Goal: Transaction & Acquisition: Purchase product/service

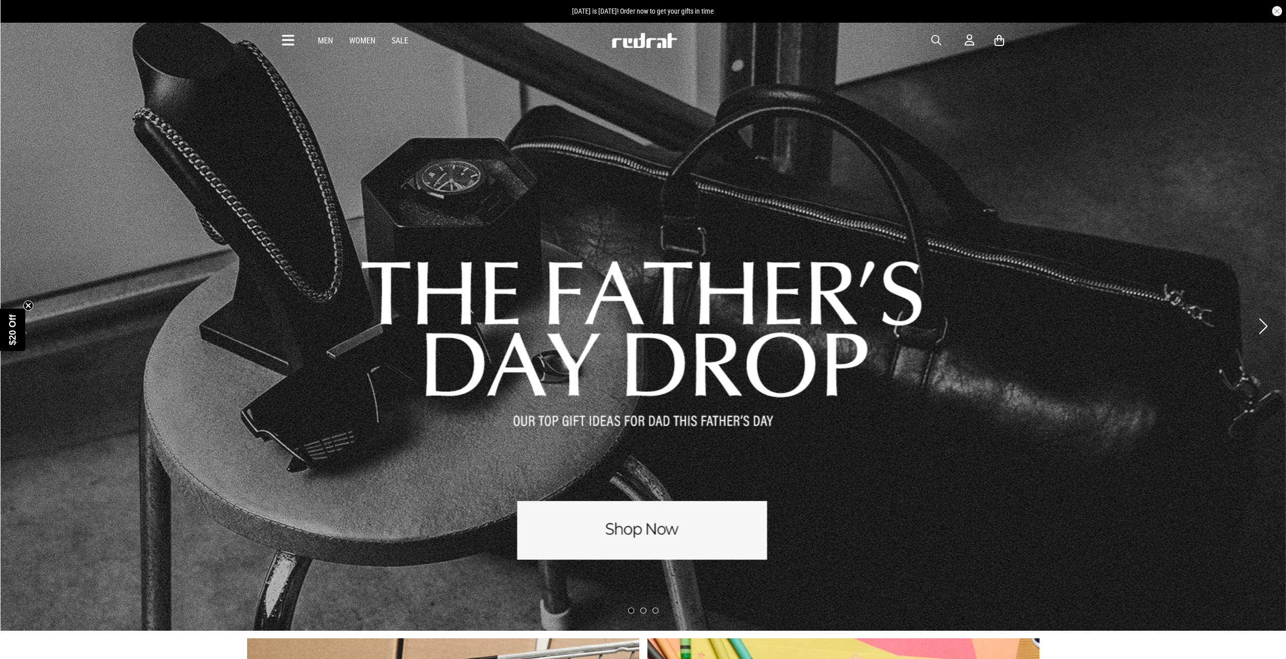
click at [642, 516] on link "1 / 3" at bounding box center [643, 326] width 1286 height 610
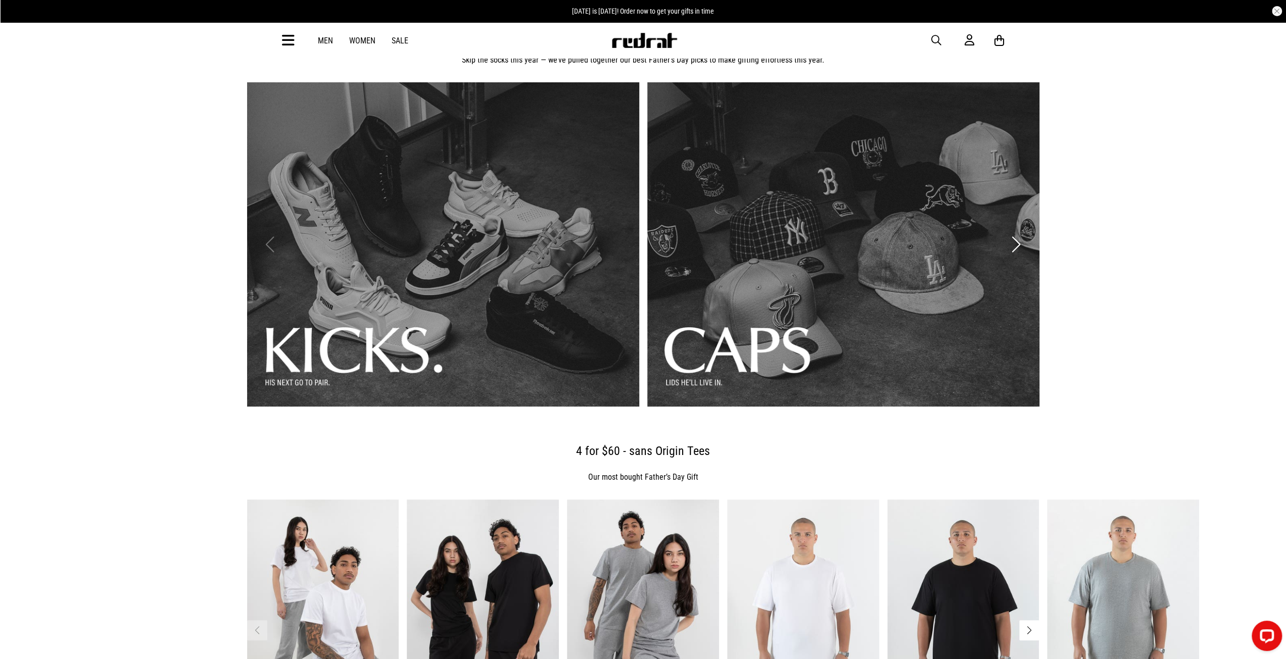
scroll to position [101, 0]
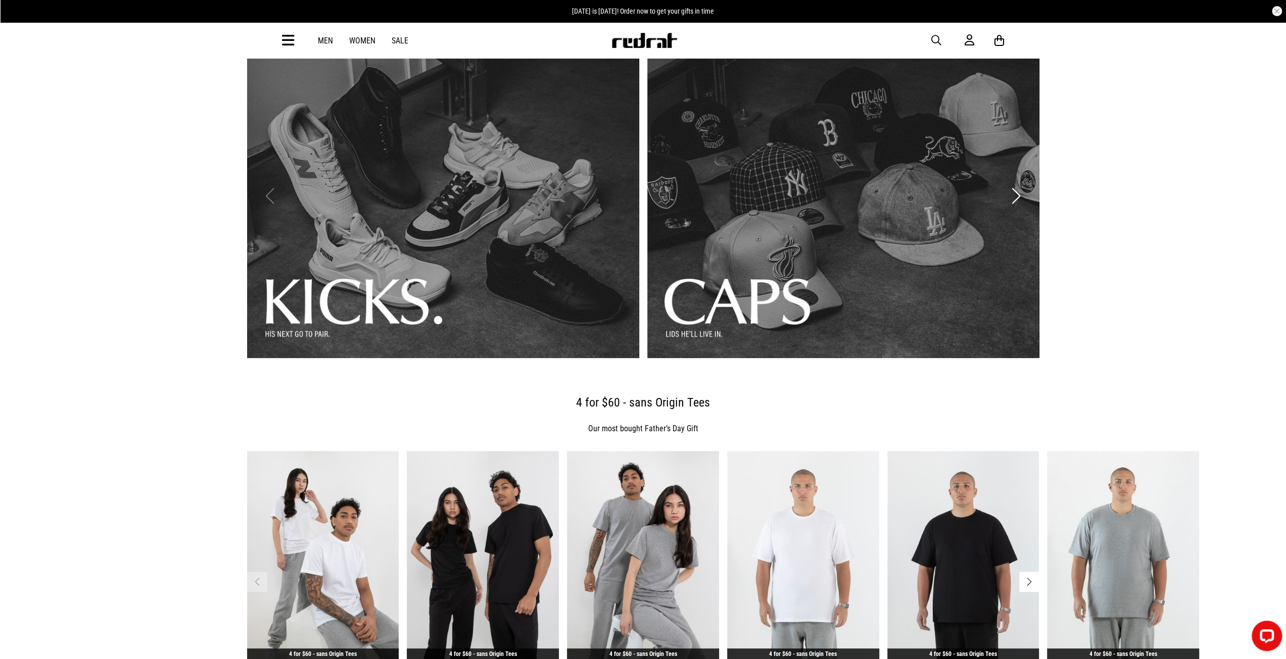
click at [815, 263] on link "2 / 3" at bounding box center [843, 196] width 392 height 324
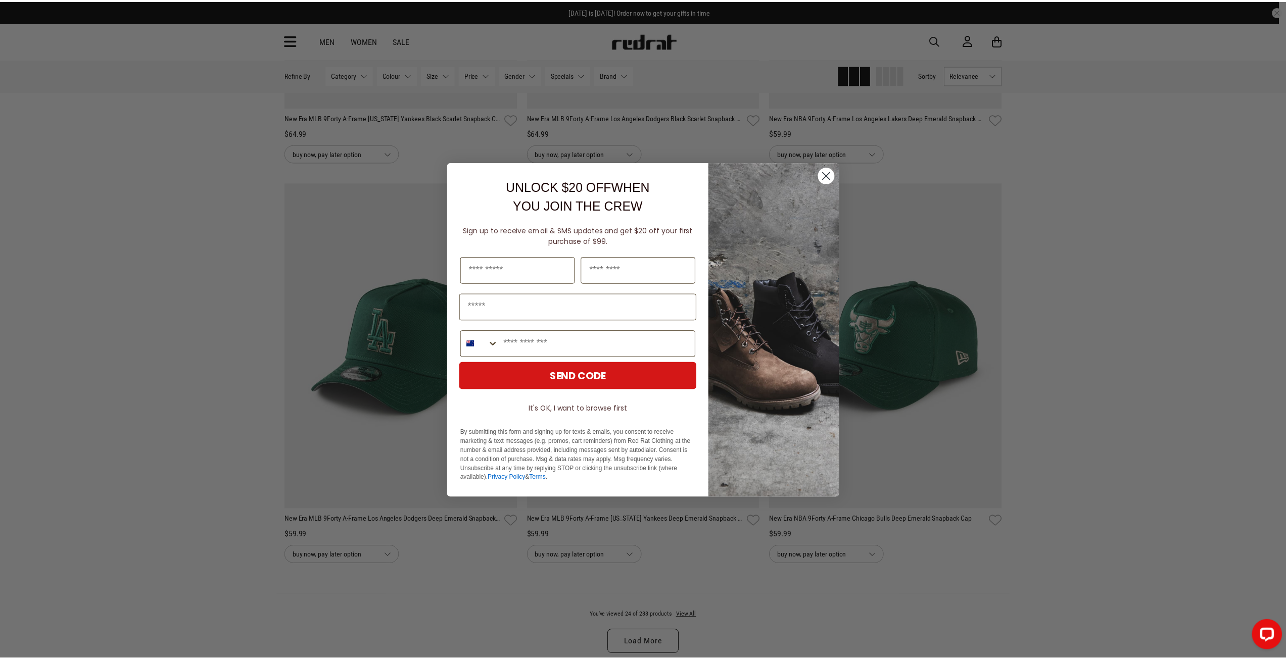
scroll to position [2829, 0]
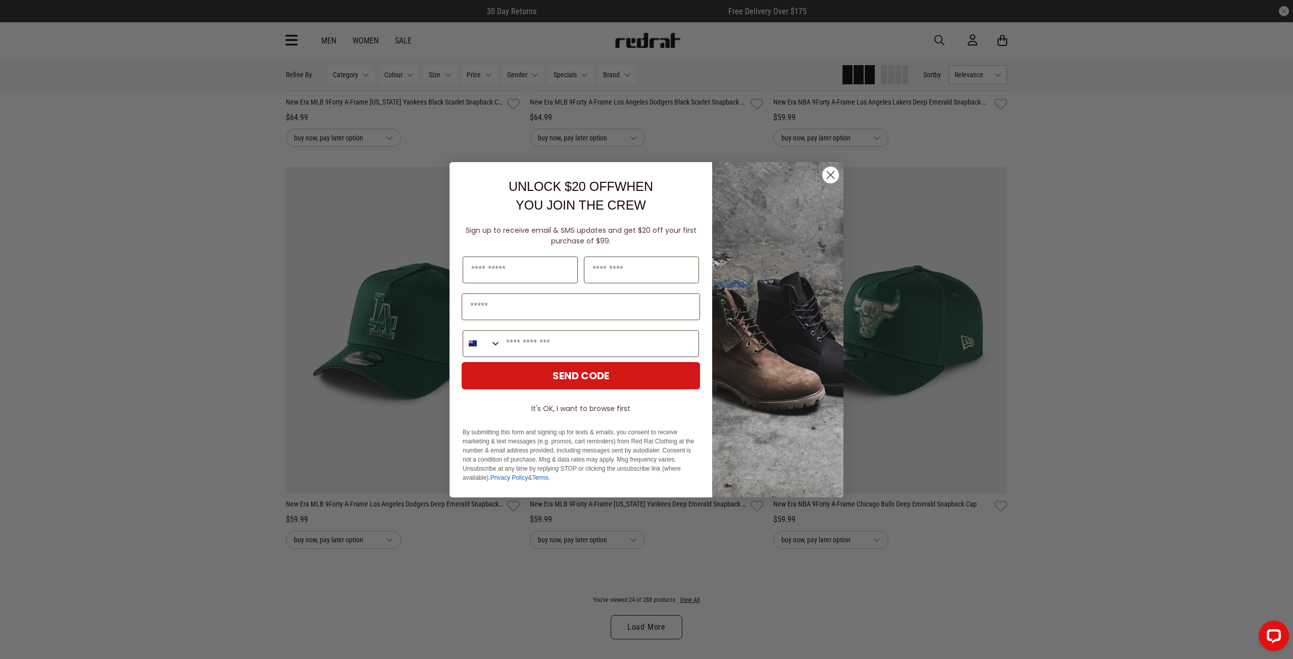
drag, startPoint x: 831, startPoint y: 172, endPoint x: 815, endPoint y: 240, distance: 70.0
click at [831, 172] on circle "Close dialog" at bounding box center [830, 174] width 17 height 17
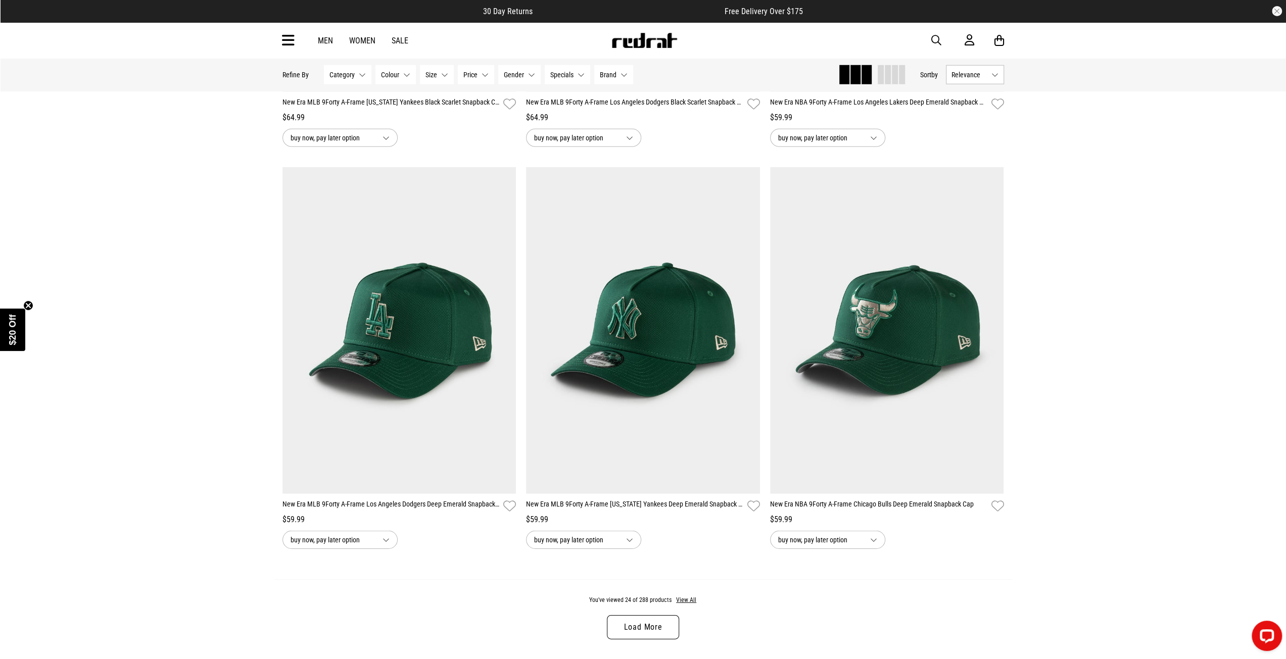
click at [641, 634] on link "Load More" at bounding box center [643, 627] width 72 height 24
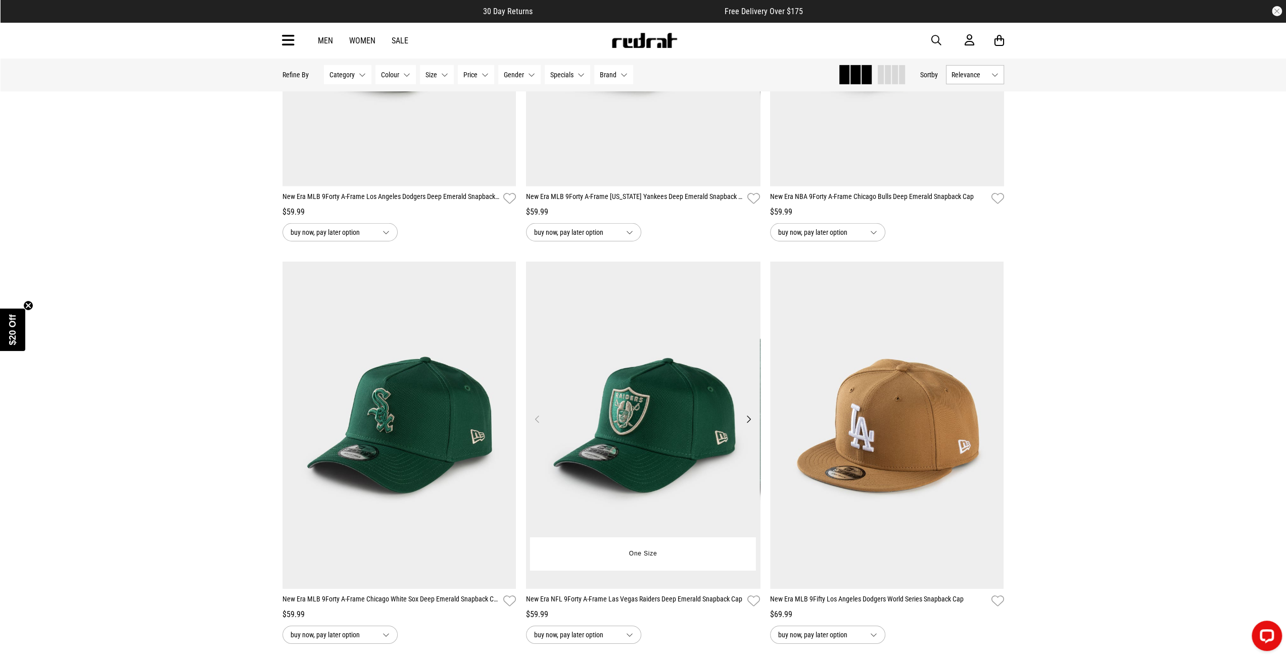
scroll to position [3233, 0]
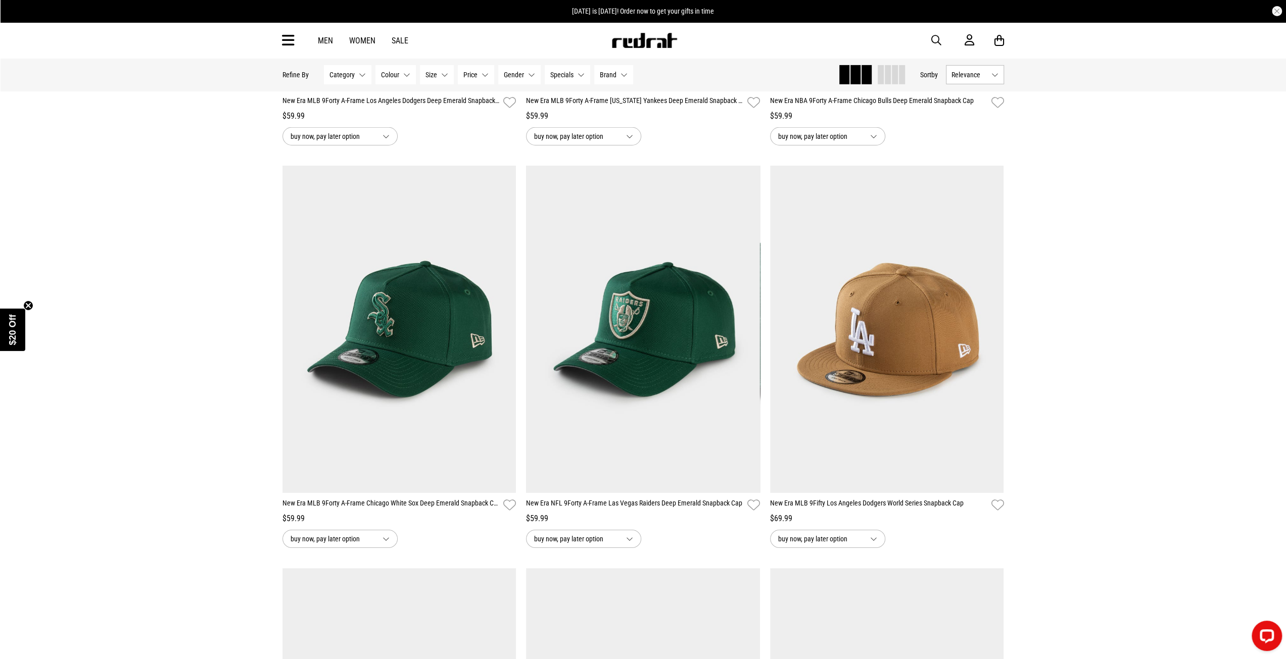
click at [440, 78] on button "Size None selected" at bounding box center [437, 74] width 34 height 19
click at [440, 75] on button "Size None selected" at bounding box center [437, 74] width 34 height 19
click at [616, 71] on button "Brand None selected" at bounding box center [613, 74] width 39 height 19
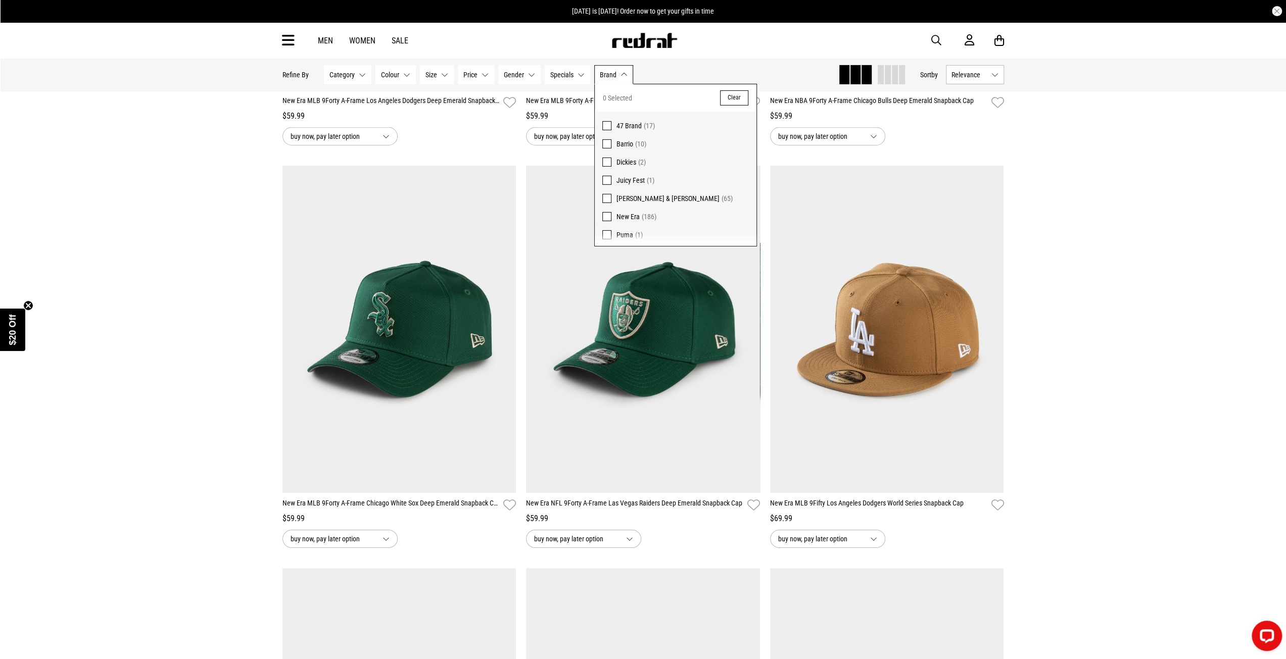
click at [615, 71] on button "Brand None selected" at bounding box center [613, 74] width 39 height 19
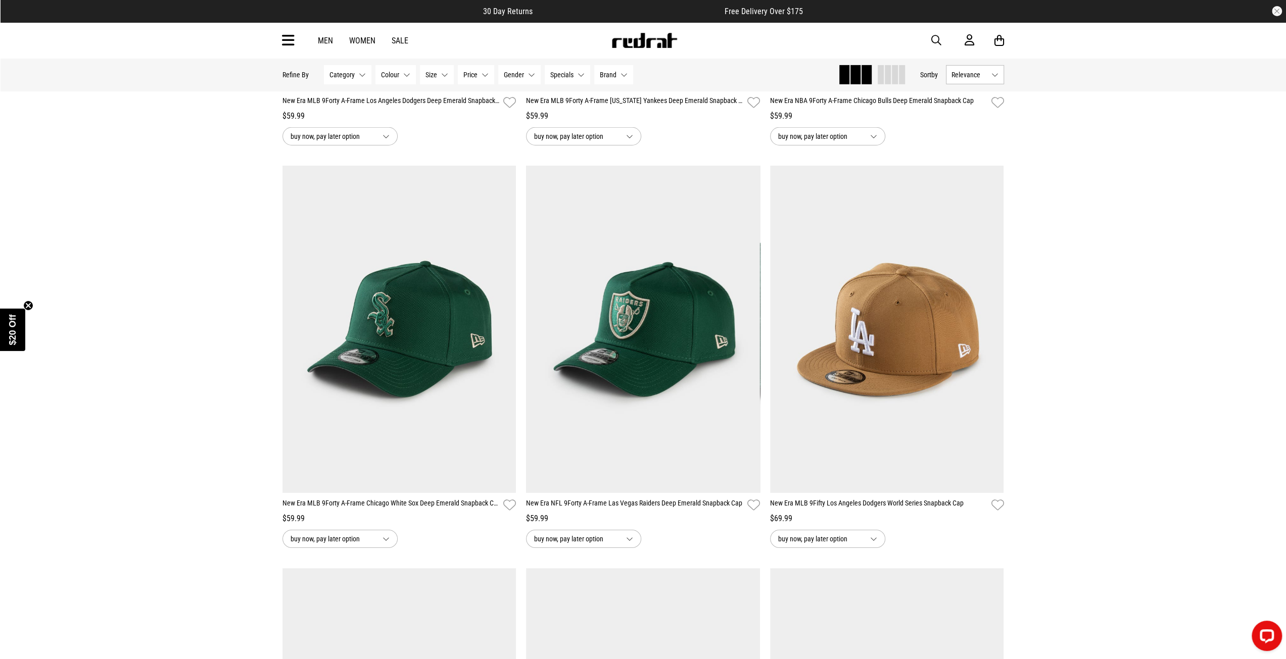
click at [357, 73] on button "Category None selected" at bounding box center [347, 74] width 47 height 19
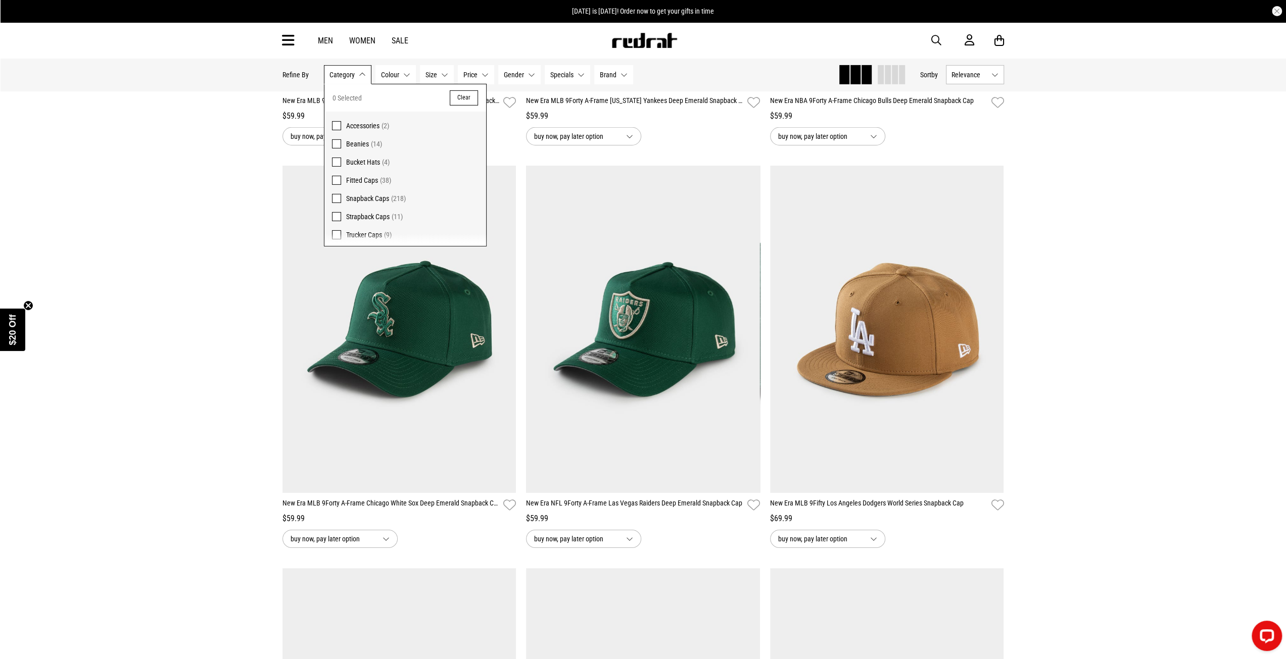
click at [334, 197] on span at bounding box center [336, 198] width 9 height 9
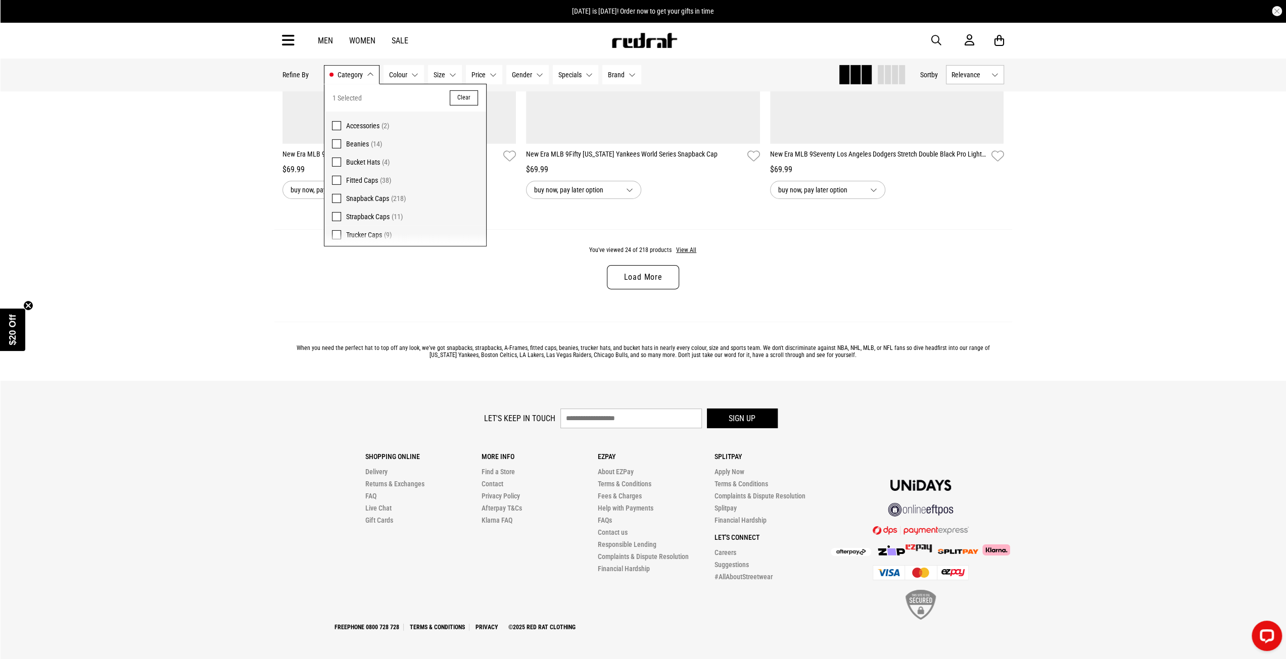
scroll to position [3193, 0]
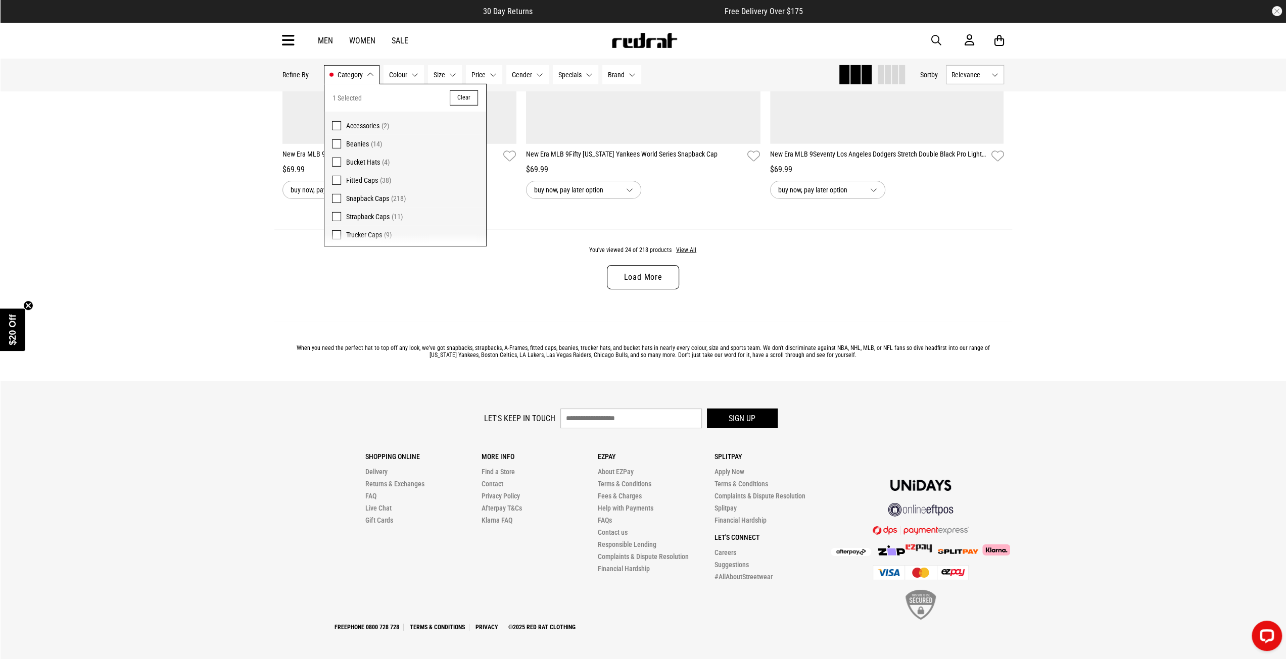
click at [372, 72] on button "Category Snapback Caps" at bounding box center [352, 74] width 56 height 19
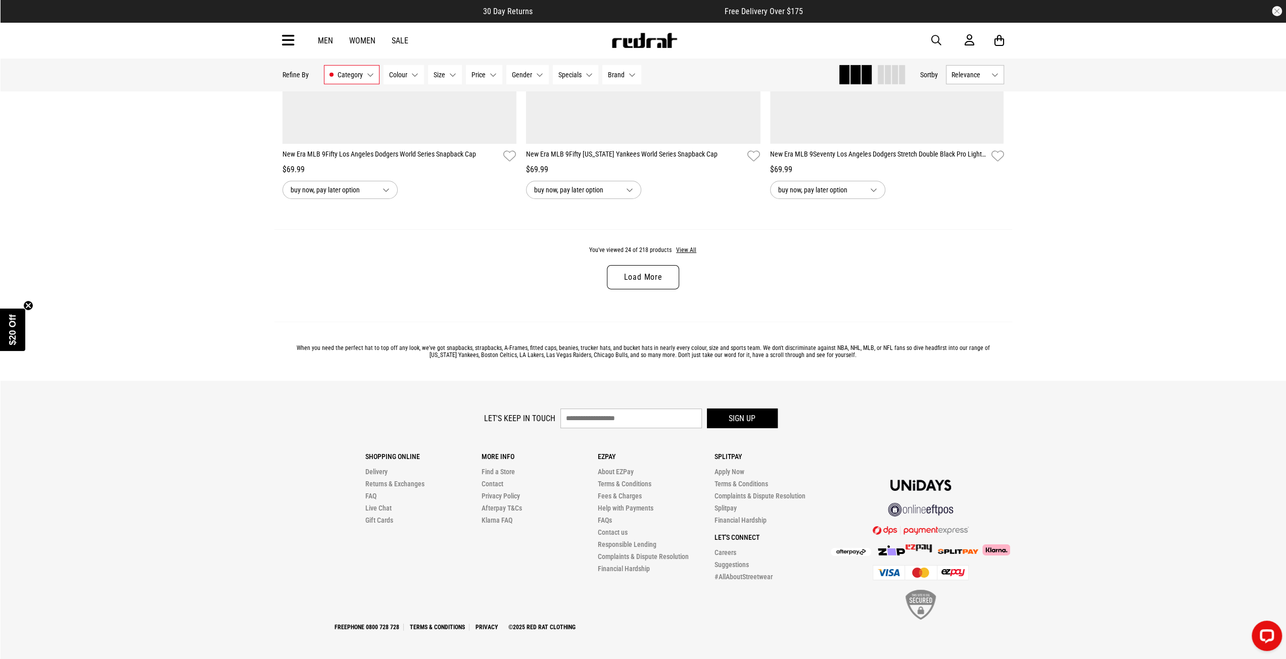
click at [449, 71] on button "Size None selected" at bounding box center [445, 74] width 34 height 19
click at [489, 72] on button "Price None selected" at bounding box center [484, 74] width 36 height 19
click at [531, 74] on button "Gender None selected" at bounding box center [527, 74] width 42 height 19
click at [576, 74] on span "Specials" at bounding box center [569, 75] width 23 height 8
click at [624, 74] on button "Brand None selected" at bounding box center [621, 74] width 39 height 19
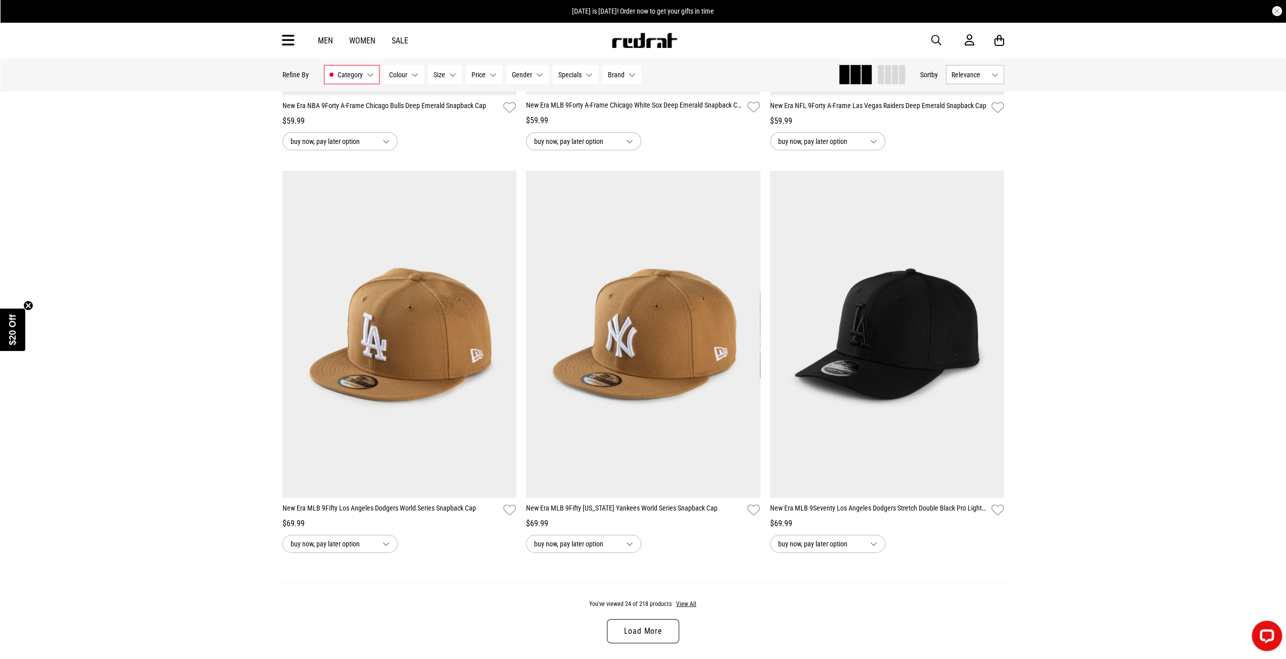
scroll to position [2839, 0]
click at [645, 625] on link "Load More" at bounding box center [643, 630] width 72 height 24
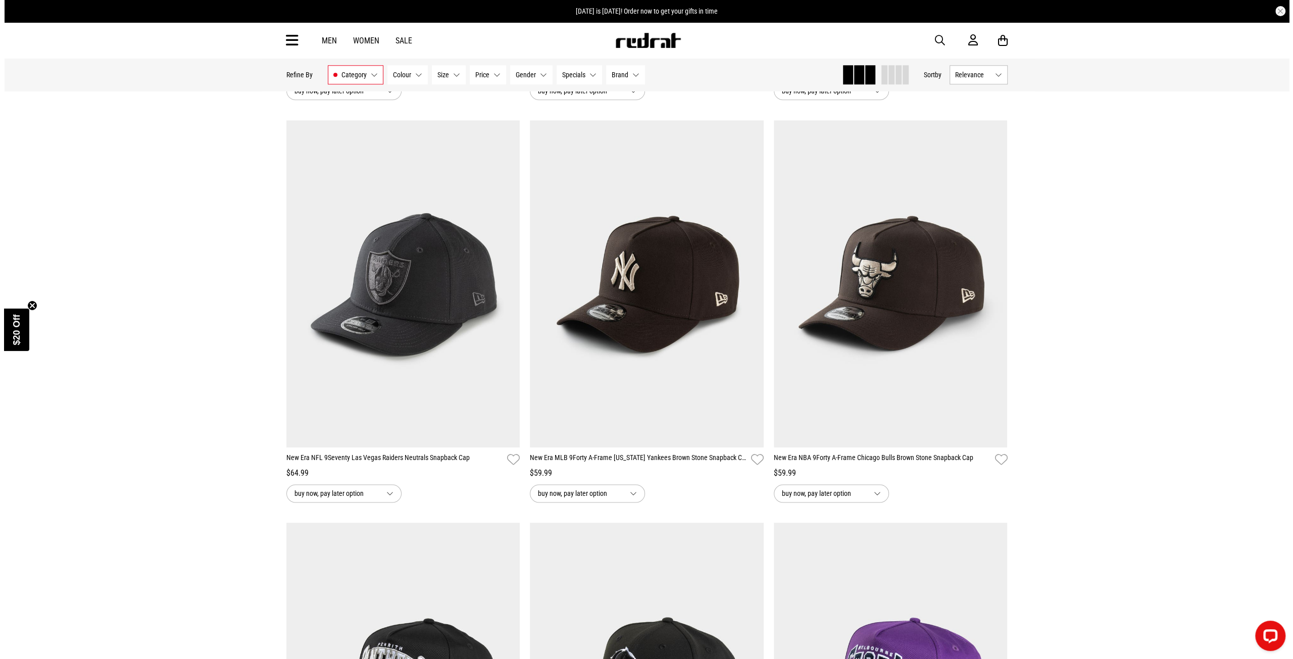
scroll to position [4910, 0]
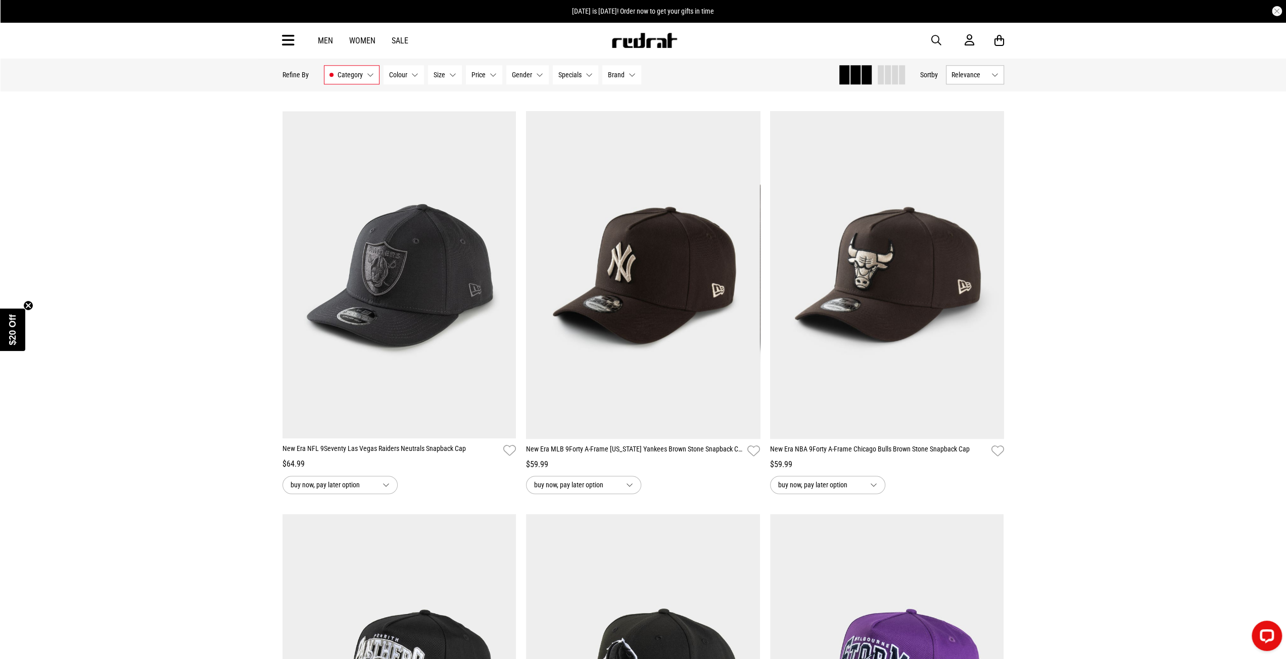
click at [931, 38] on span "button" at bounding box center [936, 40] width 10 height 12
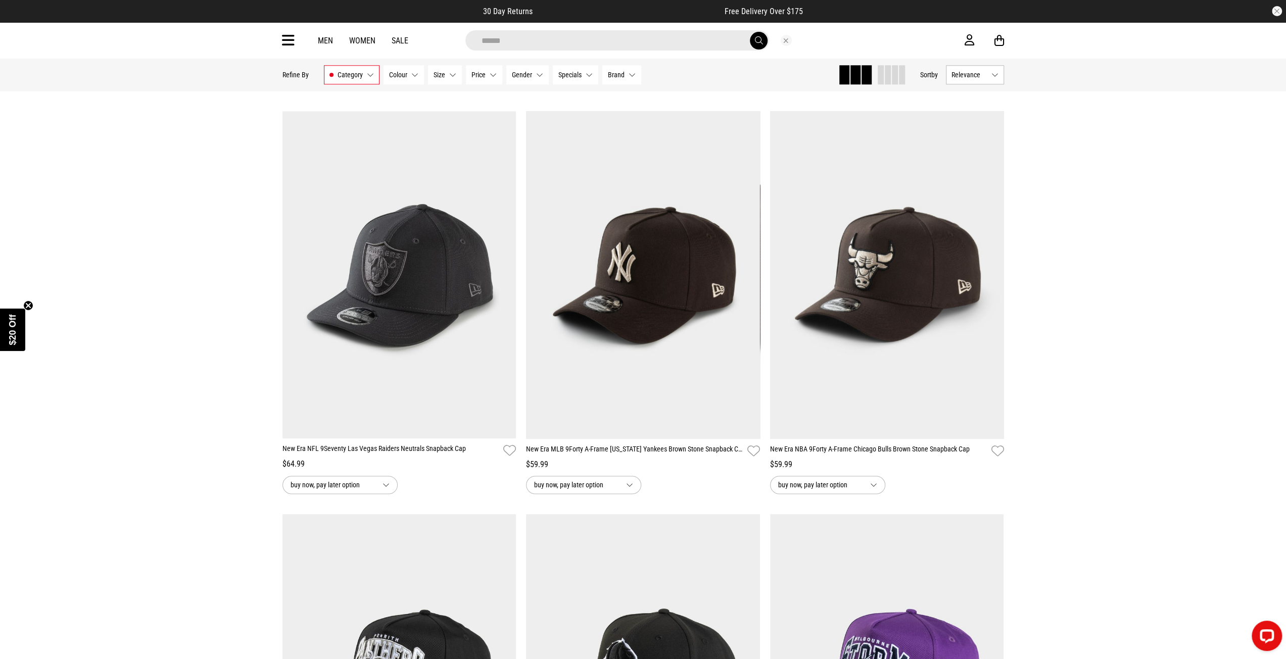
type input "******"
click at [750, 32] on button "submit" at bounding box center [759, 41] width 18 height 18
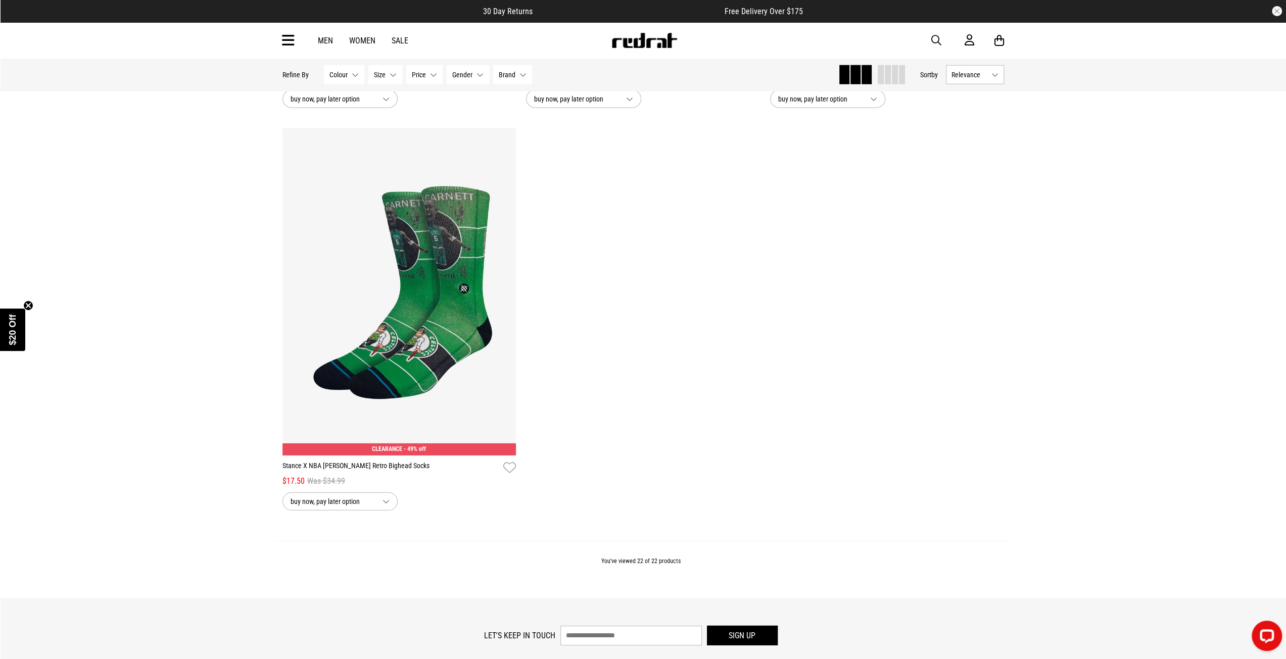
scroll to position [3031, 0]
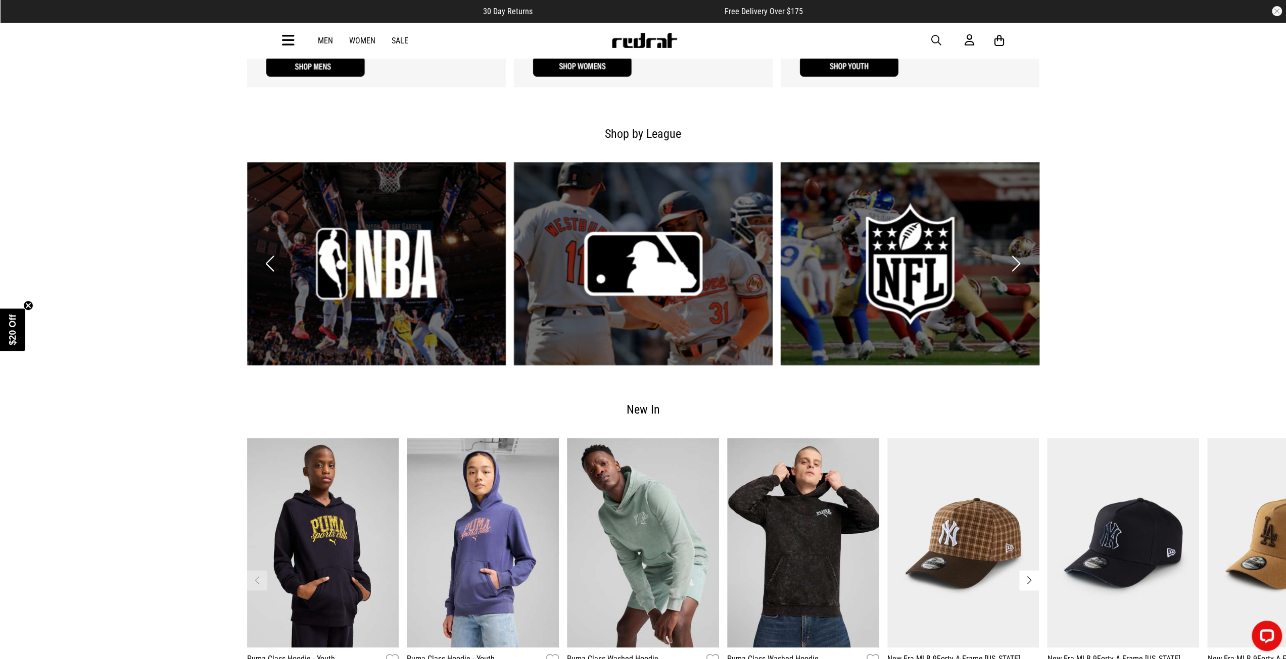
scroll to position [1212, 0]
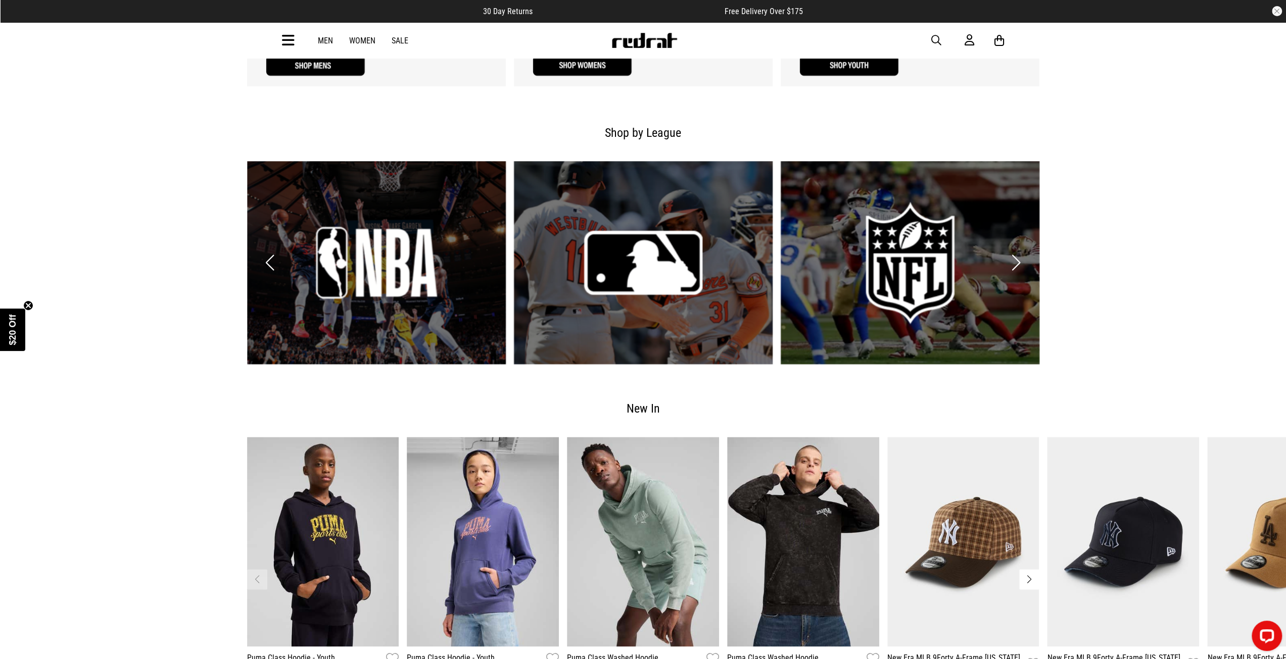
click at [649, 257] on link "2 / 6" at bounding box center [643, 262] width 259 height 203
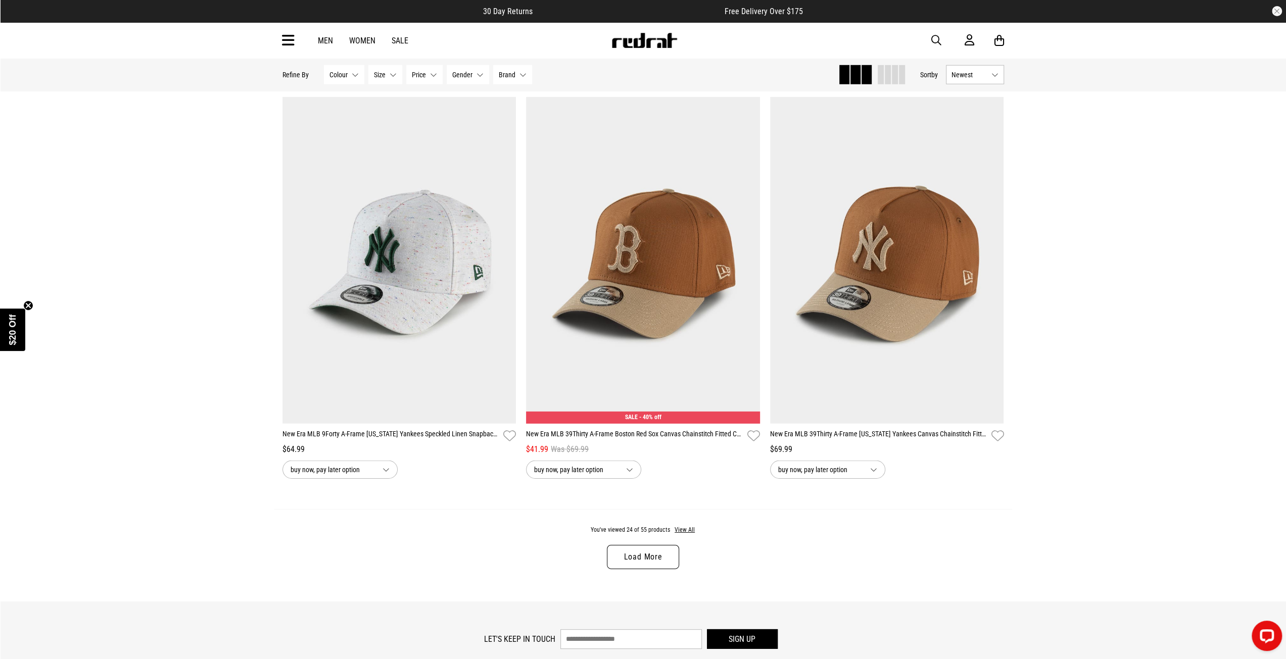
scroll to position [2930, 0]
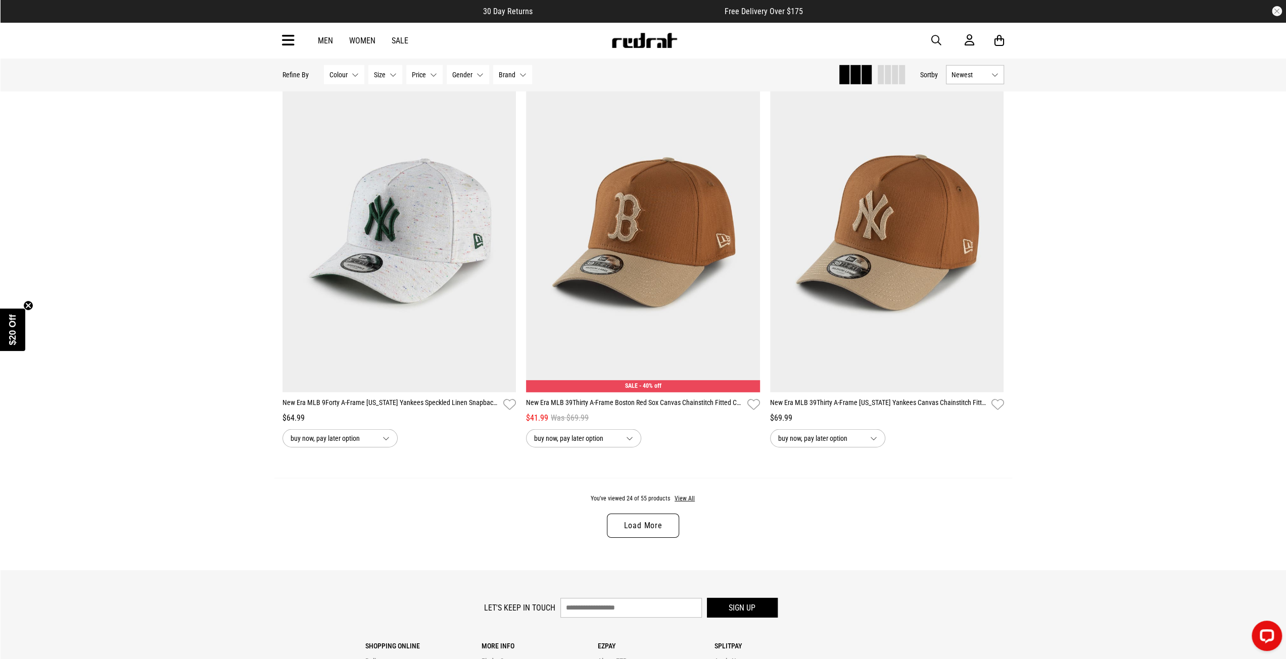
click at [635, 529] on link "Load More" at bounding box center [643, 526] width 72 height 24
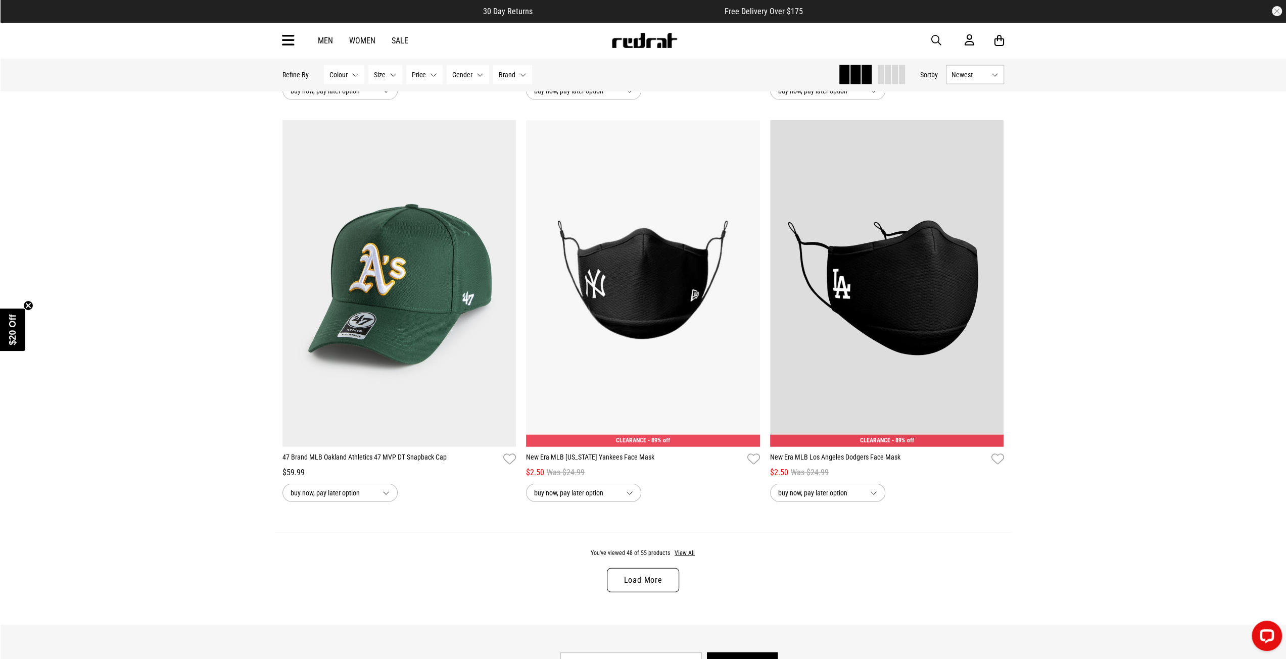
scroll to position [6214, 0]
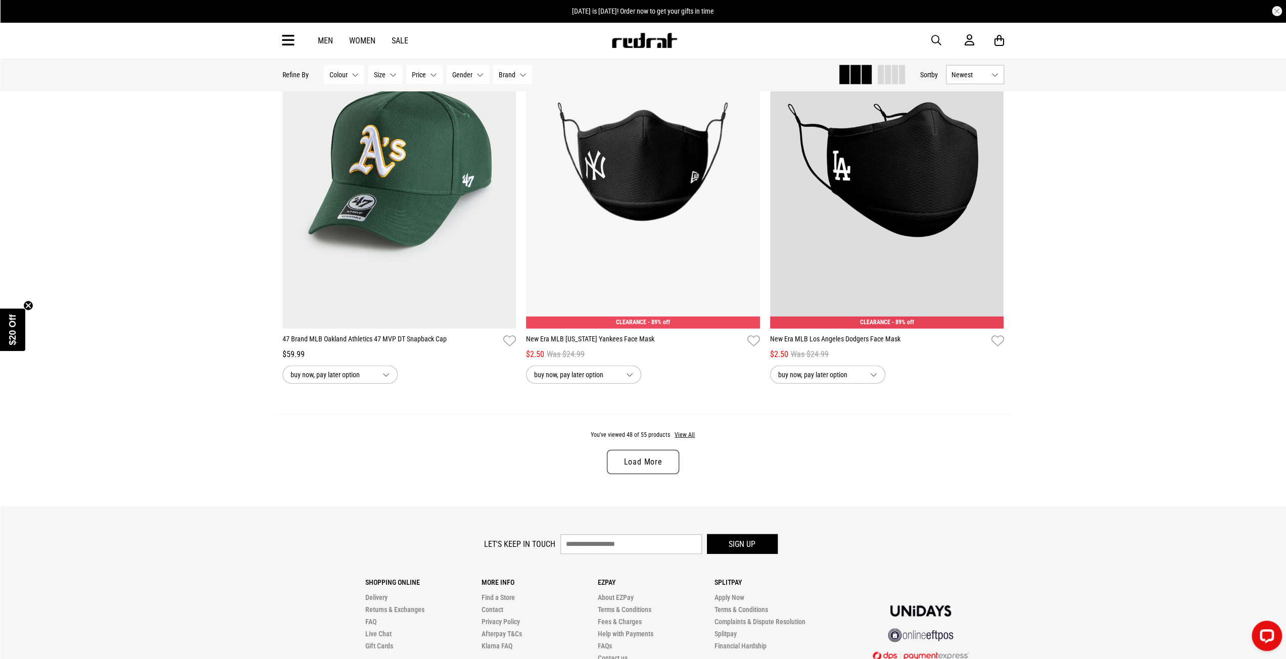
click at [640, 467] on link "Load More" at bounding box center [643, 462] width 72 height 24
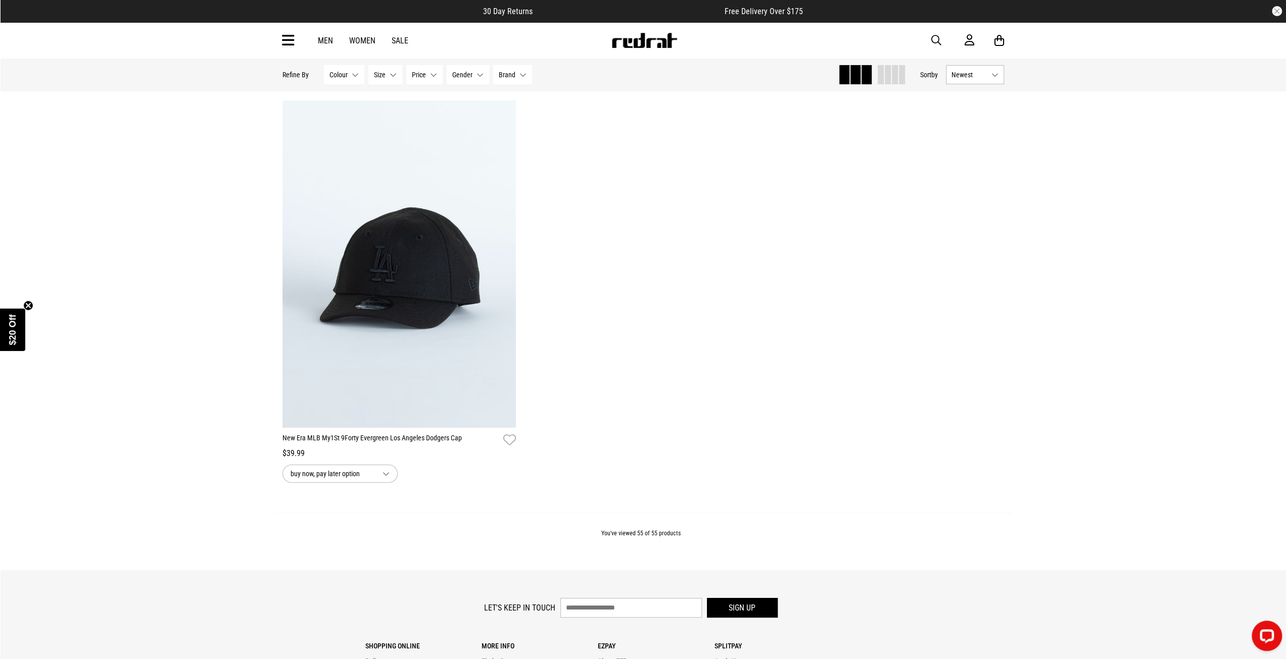
scroll to position [7325, 0]
